Goal: Task Accomplishment & Management: Complete application form

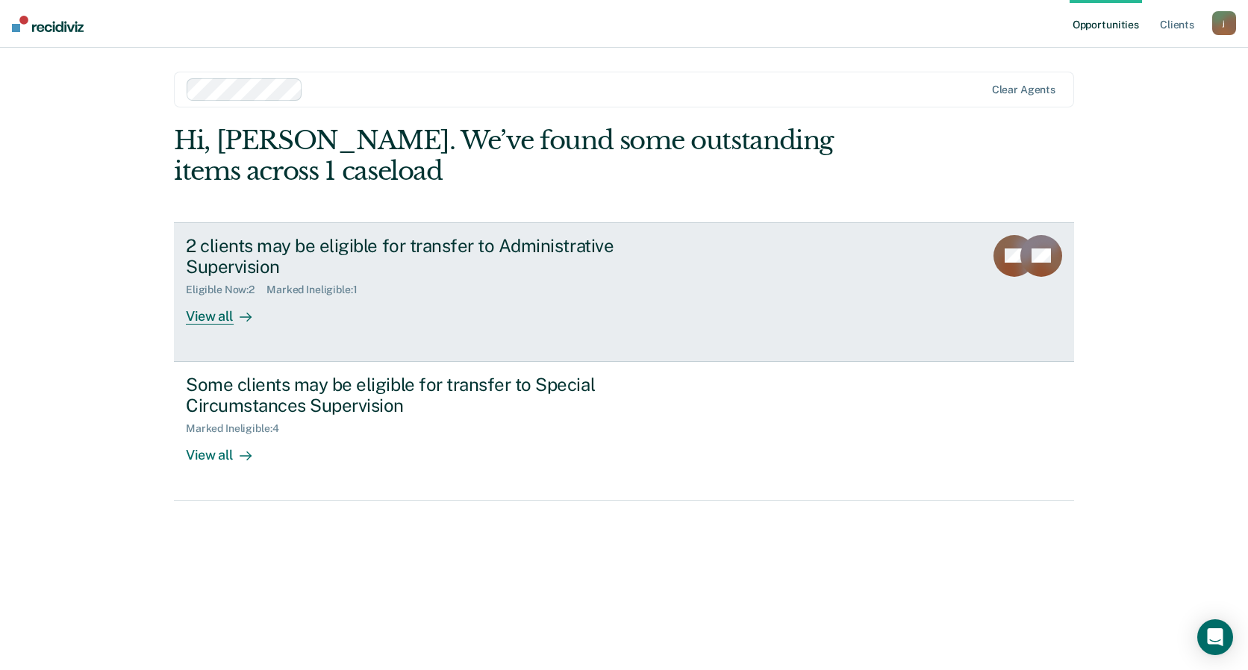
click at [231, 296] on div "View all" at bounding box center [228, 310] width 84 height 29
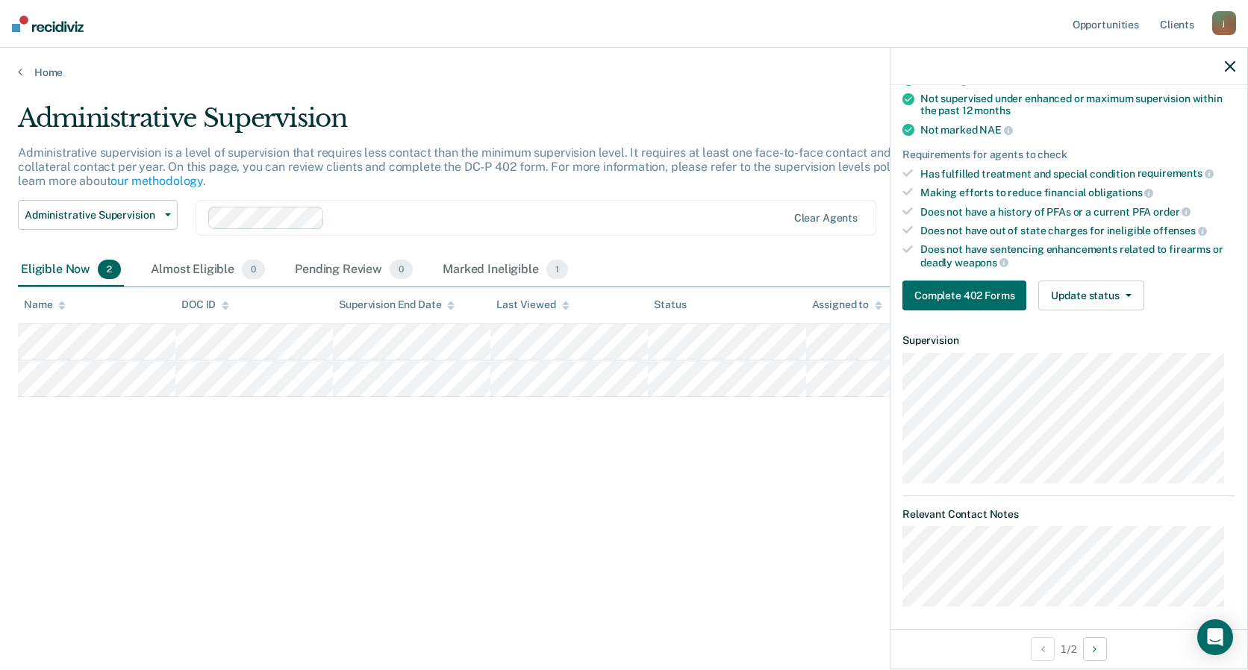
scroll to position [208, 0]
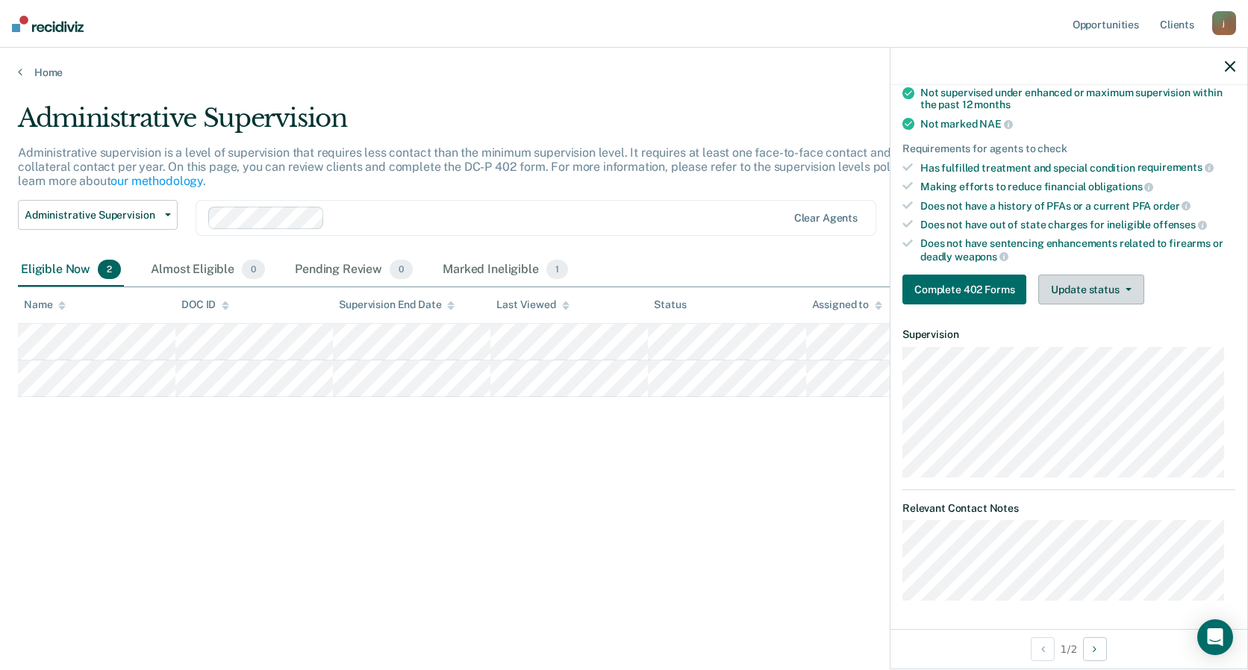
click at [1089, 291] on button "Update status" at bounding box center [1090, 290] width 105 height 30
click at [1087, 254] on div "Does not have sentencing enhancements related to firearms or deadly weapons" at bounding box center [1077, 249] width 315 height 25
click at [1112, 284] on button "Update status" at bounding box center [1090, 290] width 105 height 30
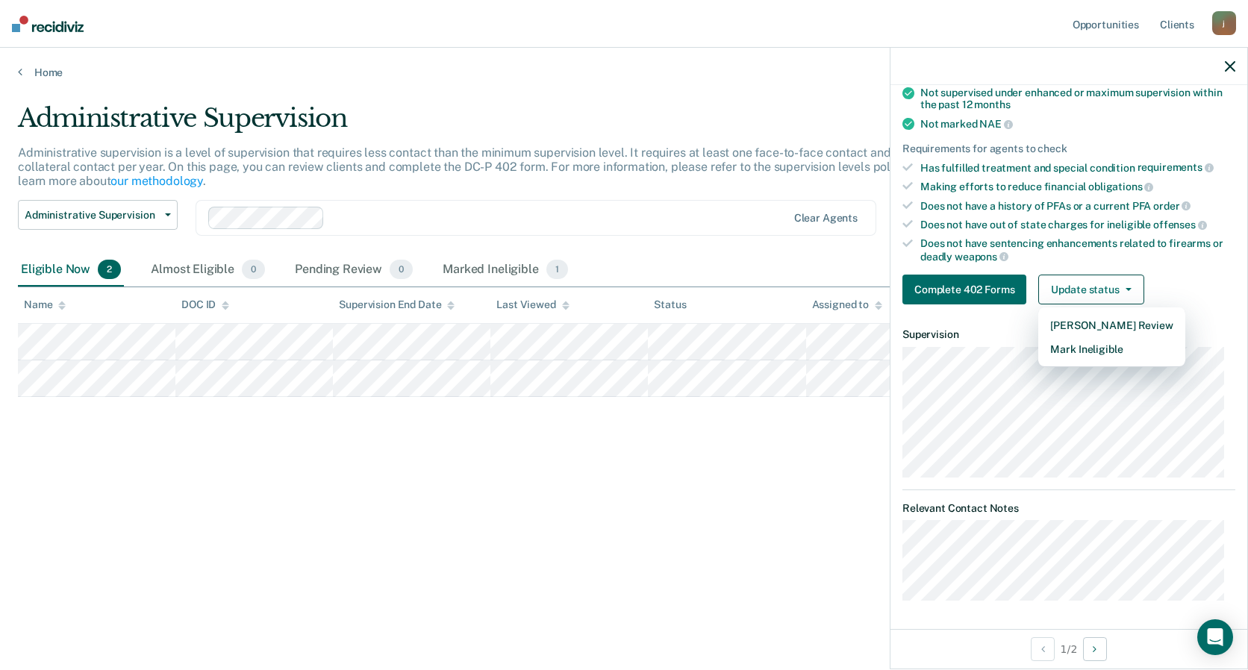
click at [1101, 238] on div "Does not have sentencing enhancements related to firearms or deadly weapons" at bounding box center [1077, 249] width 315 height 25
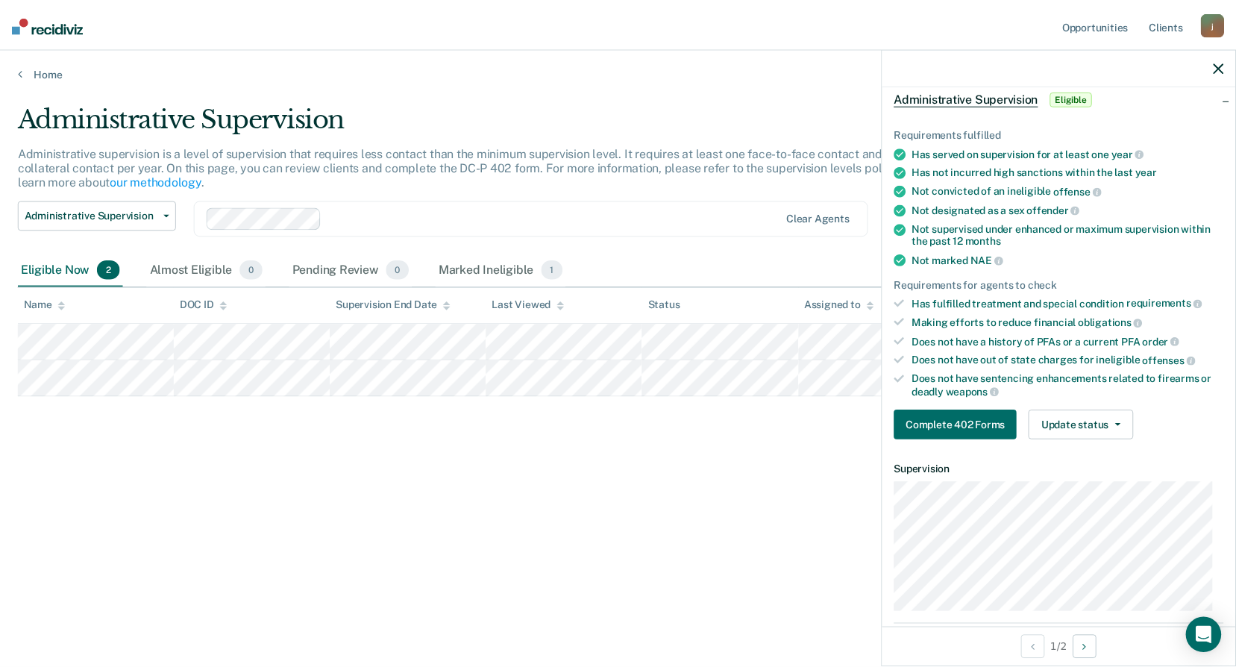
scroll to position [59, 0]
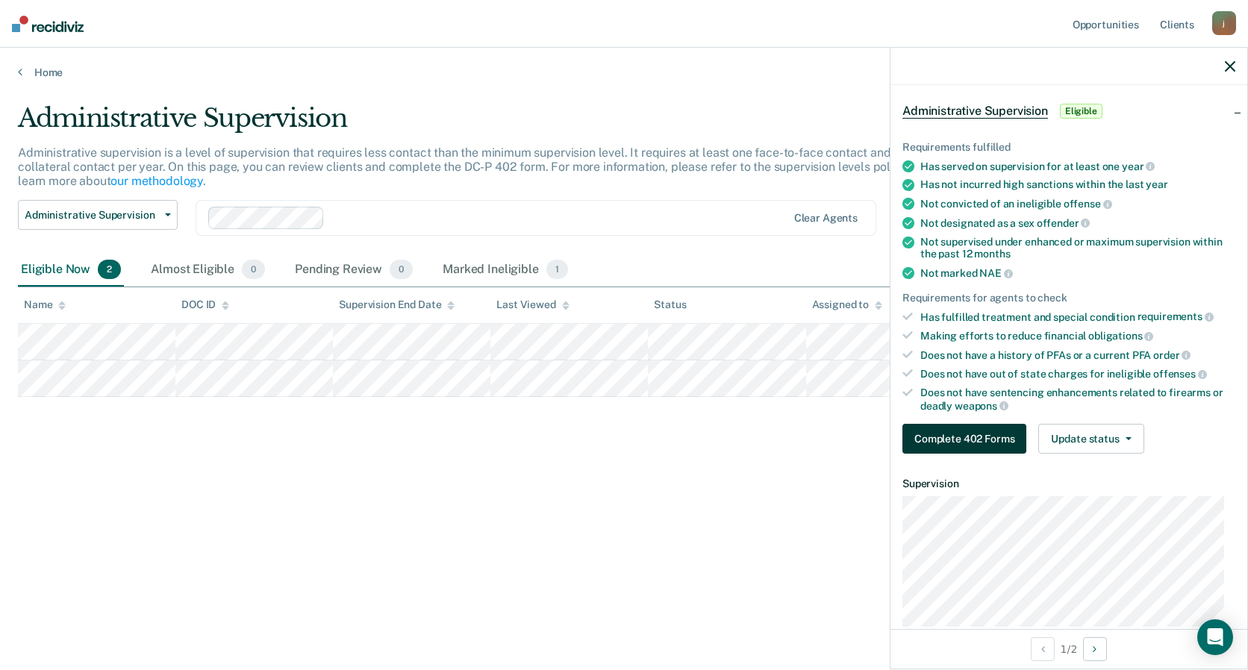
click at [923, 433] on button "Complete 402 Forms" at bounding box center [964, 439] width 124 height 30
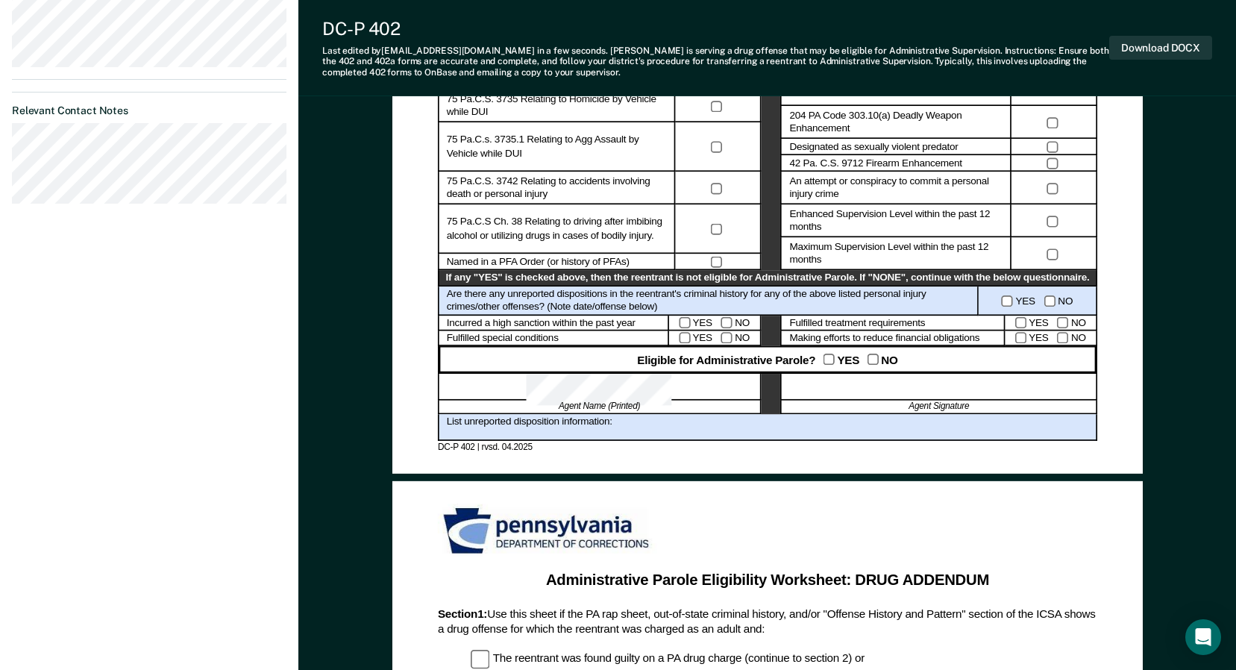
scroll to position [672, 0]
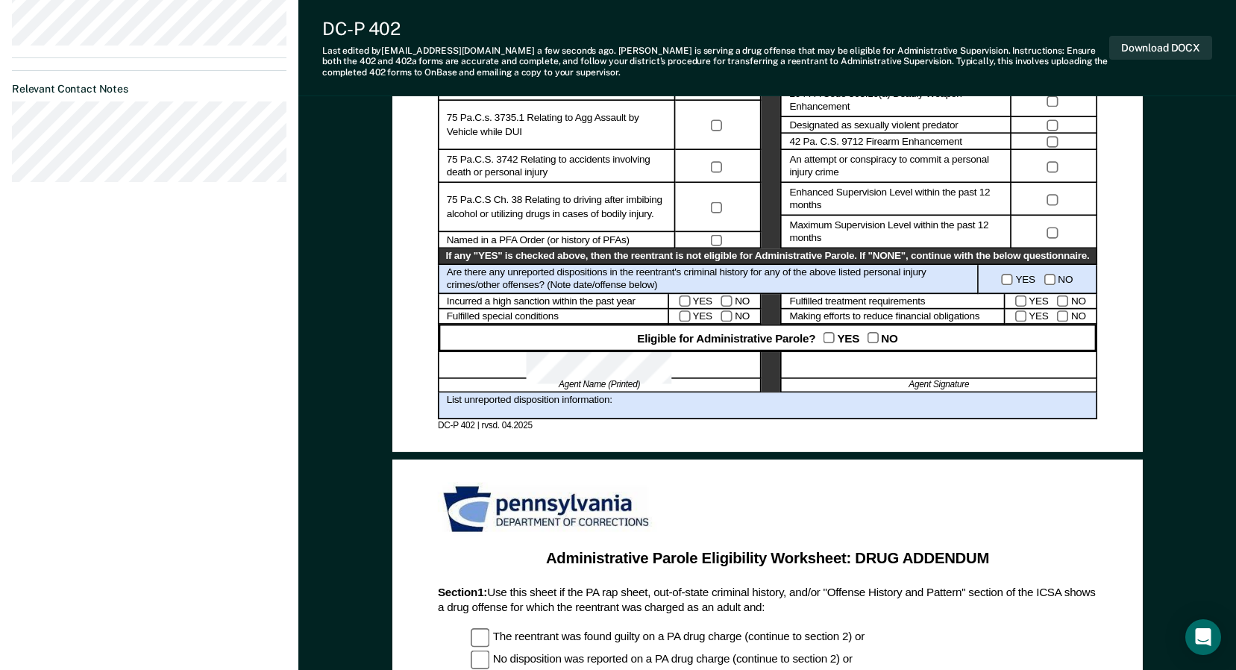
click at [1027, 292] on div "YES NO" at bounding box center [1038, 279] width 119 height 29
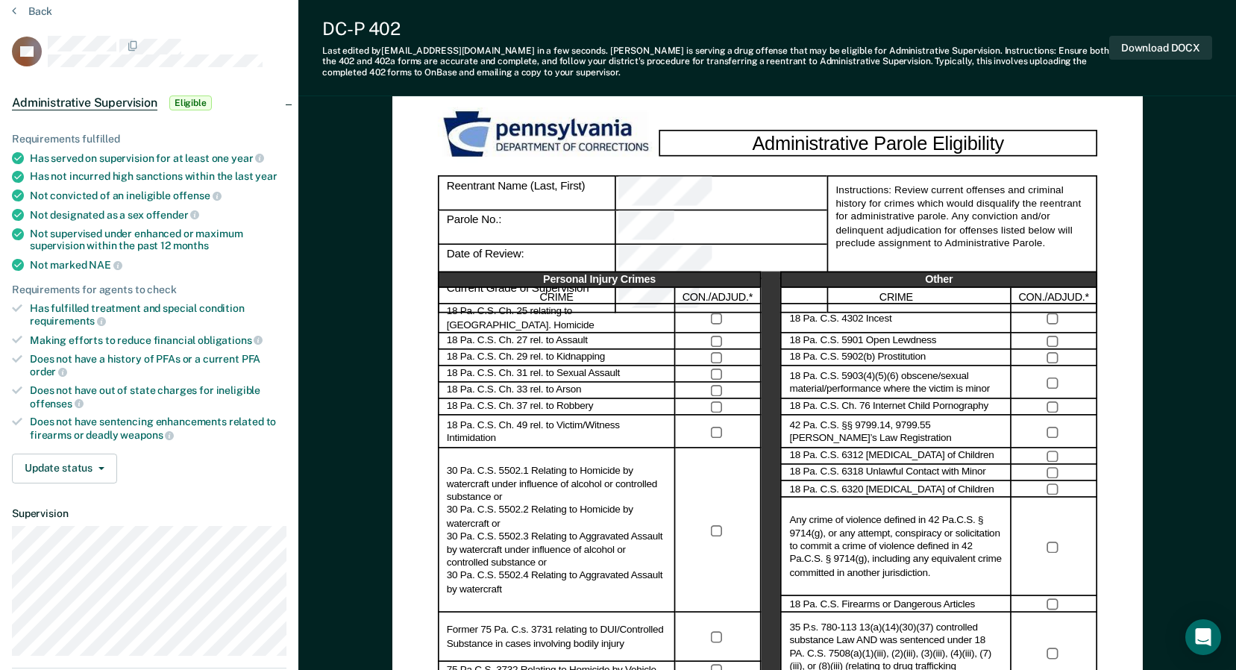
scroll to position [149, 0]
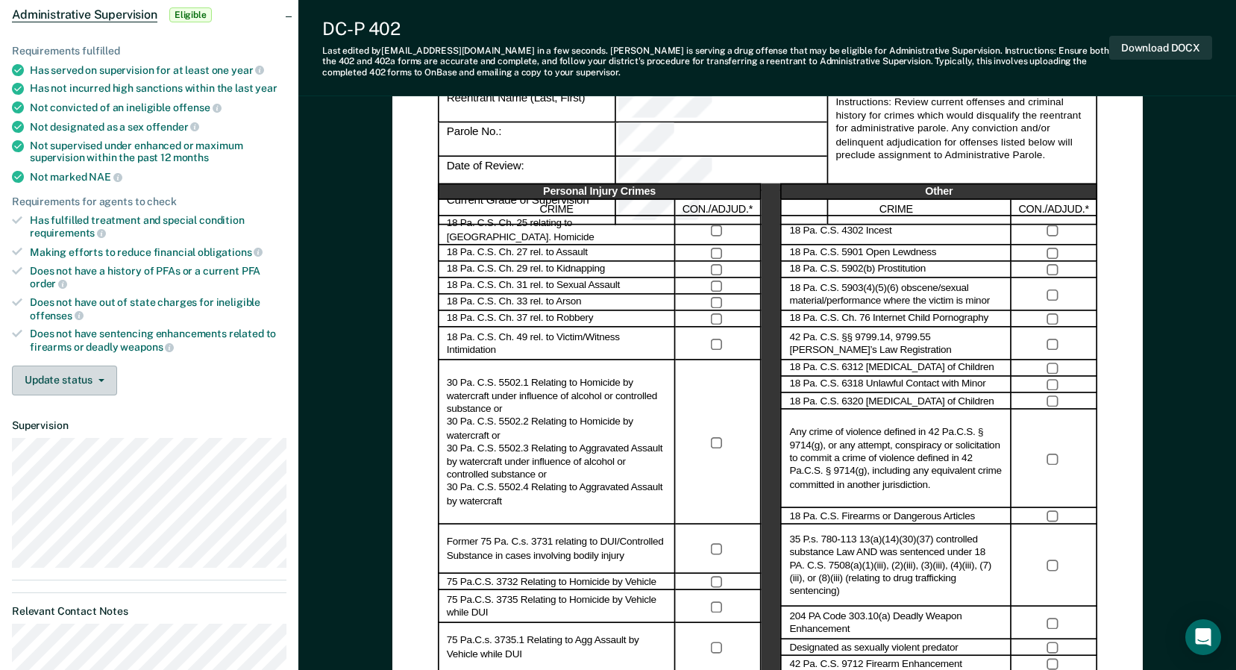
click at [81, 381] on button "Update status" at bounding box center [64, 381] width 105 height 30
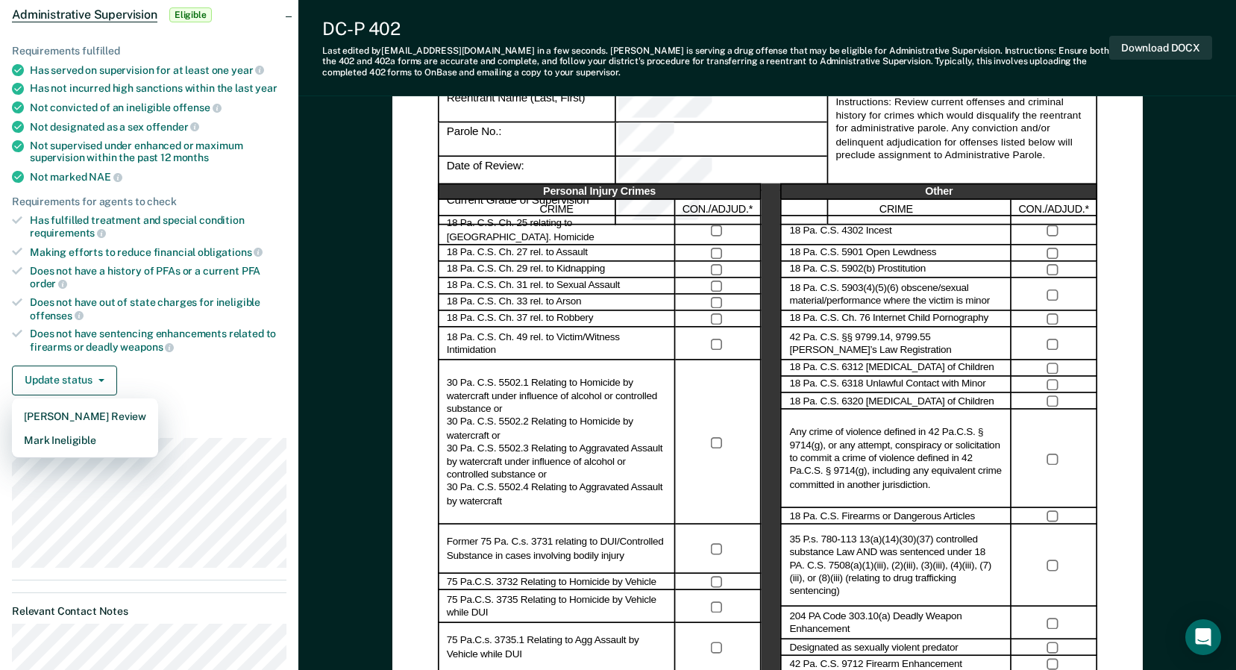
click at [233, 378] on div "Update status [PERSON_NAME] Review Mark Ineligible" at bounding box center [149, 381] width 275 height 30
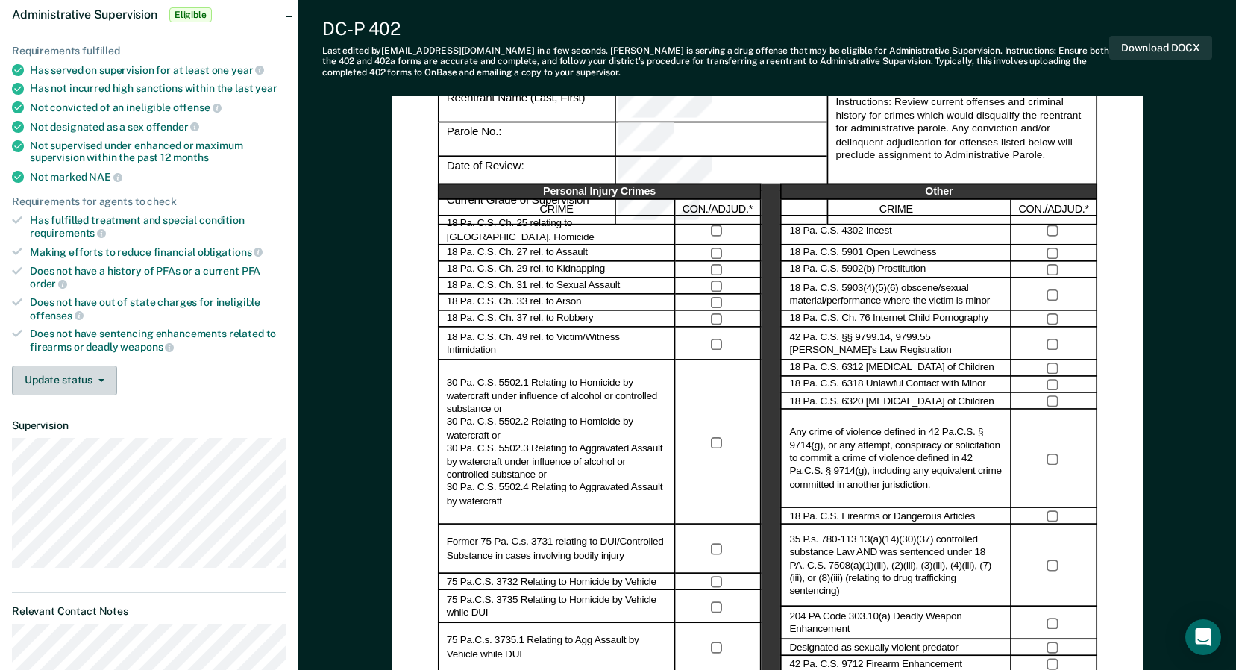
click at [108, 378] on button "Update status" at bounding box center [64, 381] width 105 height 30
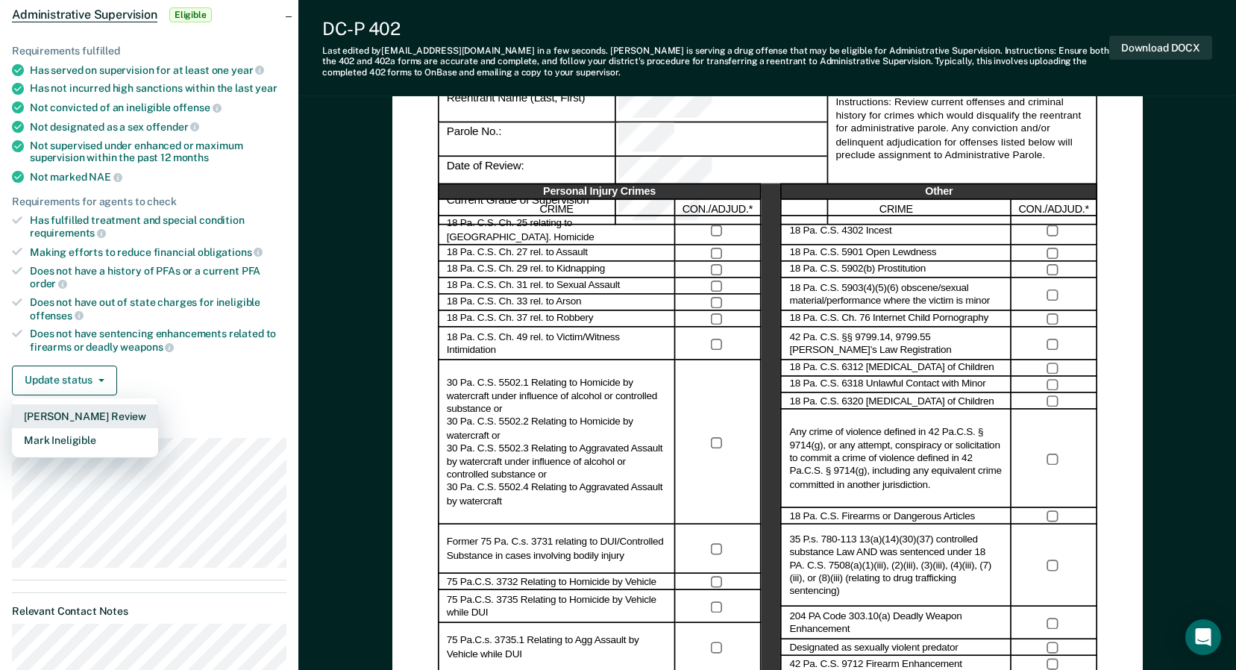
click at [106, 419] on button "[PERSON_NAME] Review" at bounding box center [85, 416] width 146 height 24
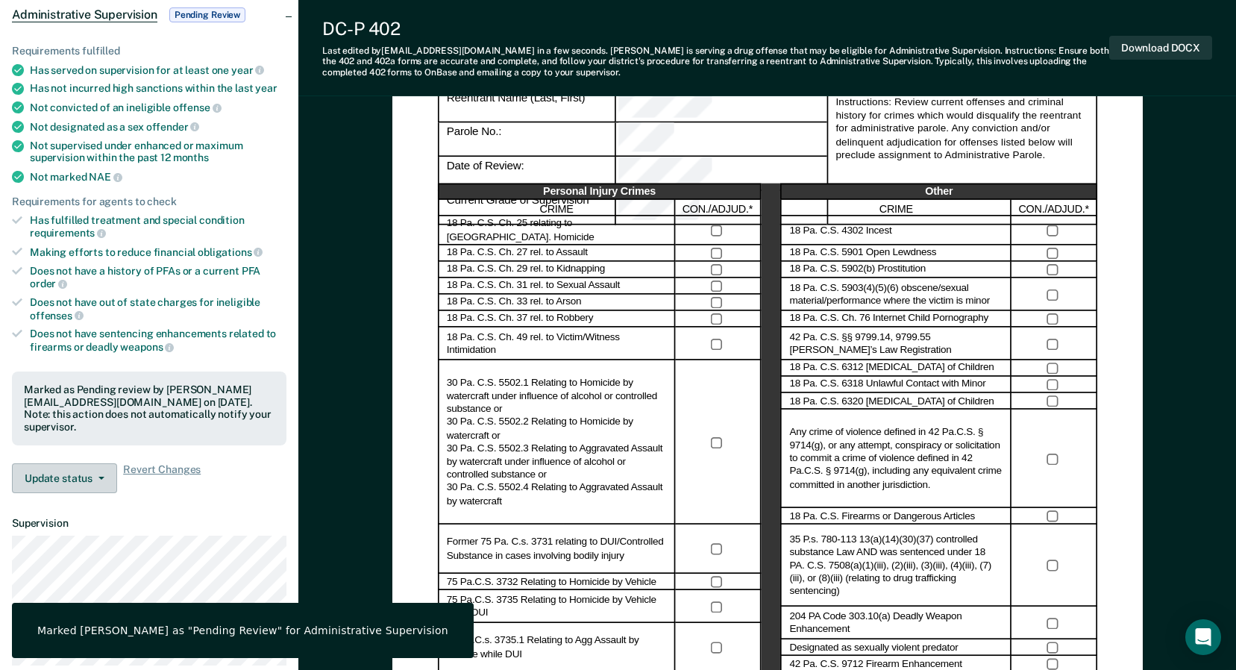
click at [76, 469] on button "Update status" at bounding box center [64, 478] width 105 height 30
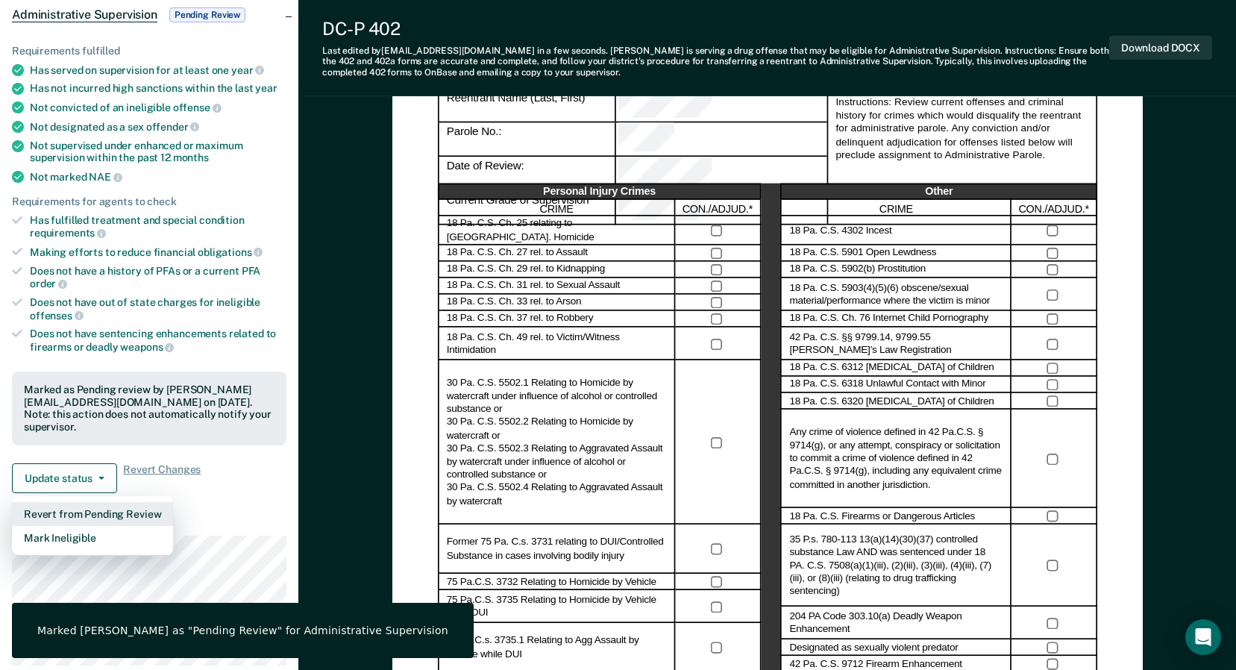
click at [108, 502] on button "Revert from Pending Review" at bounding box center [92, 514] width 161 height 24
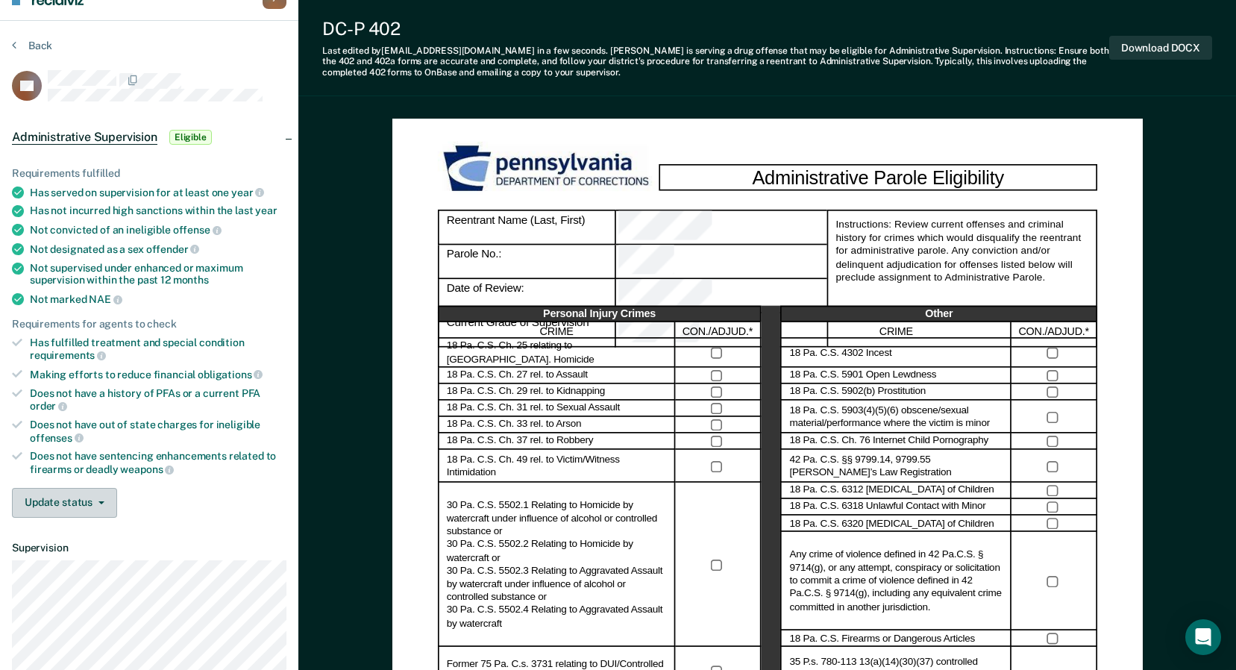
scroll to position [0, 0]
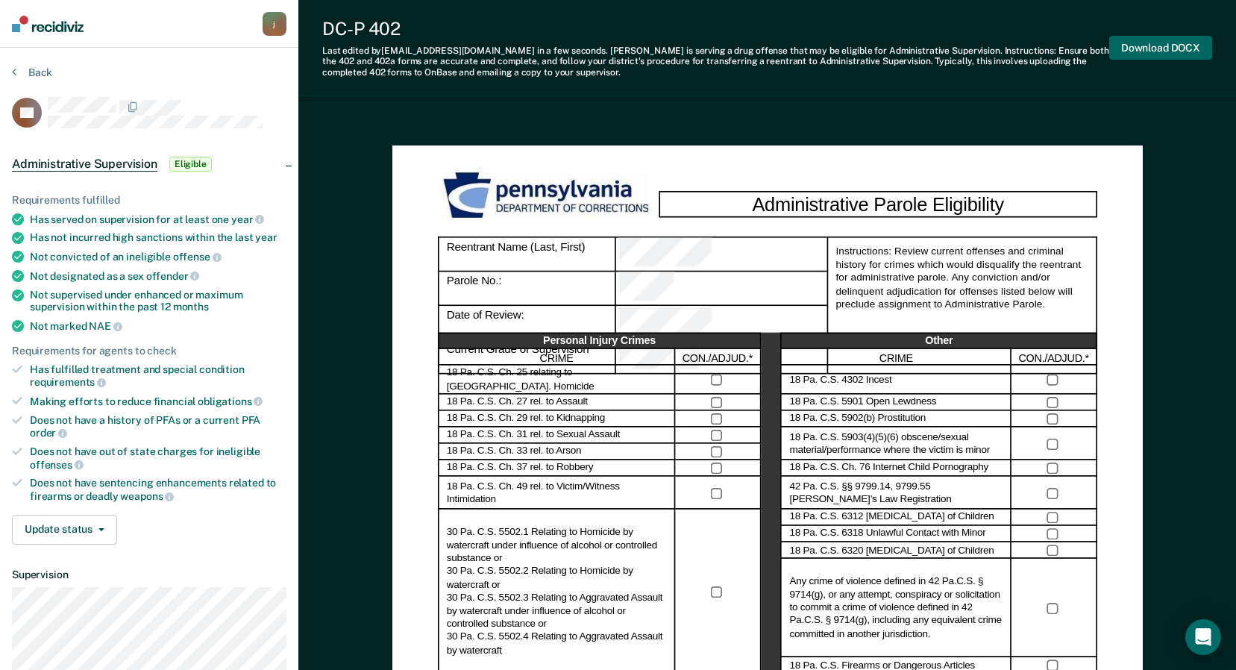
click at [1146, 51] on button "Download DOCX" at bounding box center [1160, 48] width 103 height 25
